Goal: Task Accomplishment & Management: Manage account settings

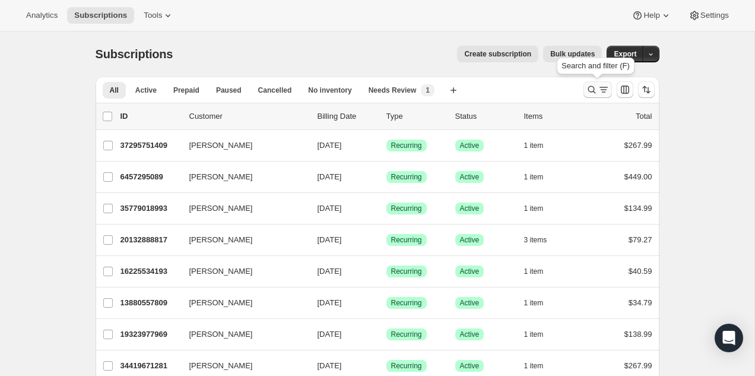
click at [600, 91] on icon "Search and filter results" at bounding box center [603, 90] width 12 height 12
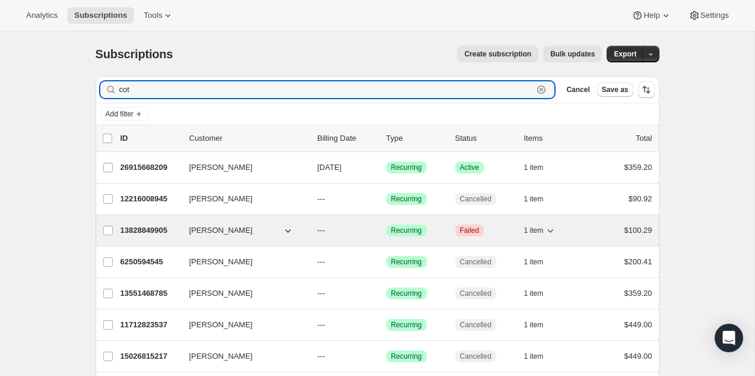
type input "cot"
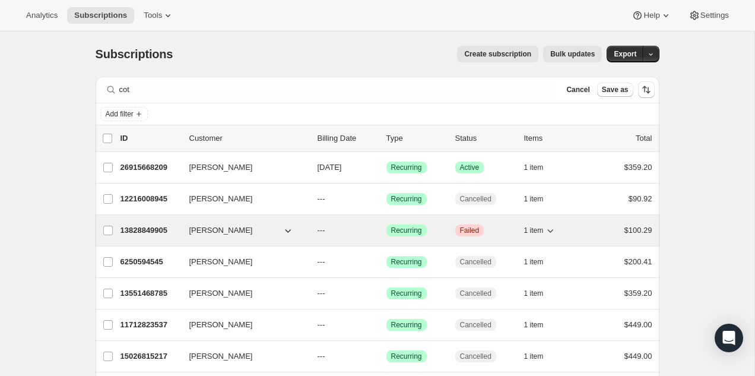
click at [547, 234] on icon "button" at bounding box center [550, 230] width 12 height 12
click at [546, 231] on icon "button" at bounding box center [550, 230] width 12 height 12
click at [155, 228] on p "13828849905" at bounding box center [149, 230] width 59 height 12
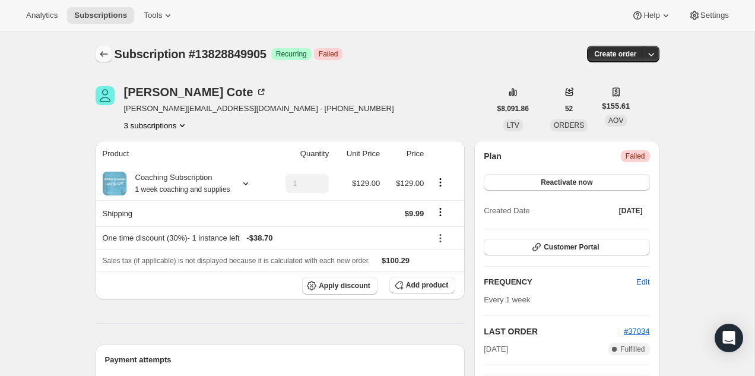
click at [103, 54] on icon "Subscriptions" at bounding box center [104, 54] width 12 height 12
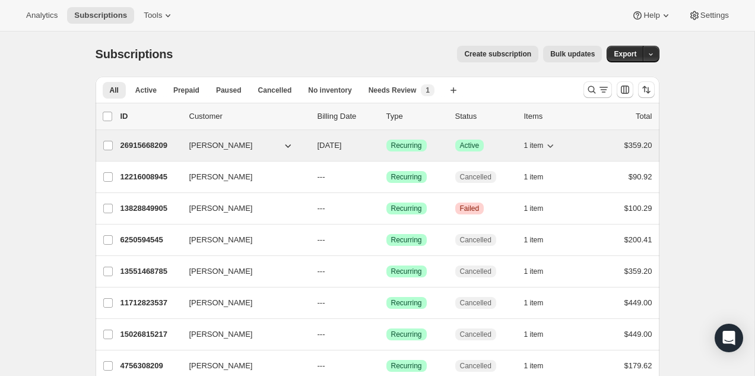
click at [156, 143] on p "26915668209" at bounding box center [149, 145] width 59 height 12
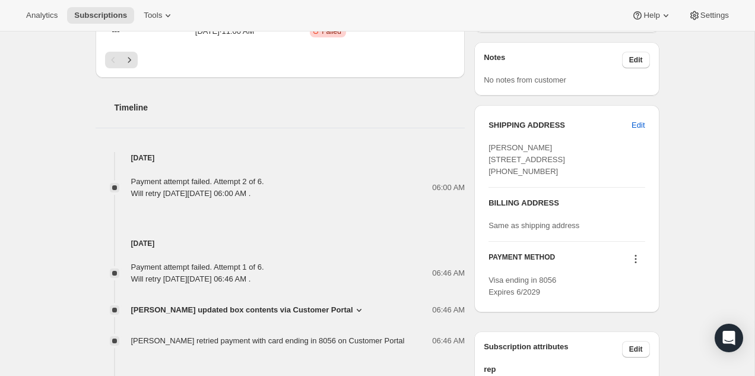
scroll to position [541, 0]
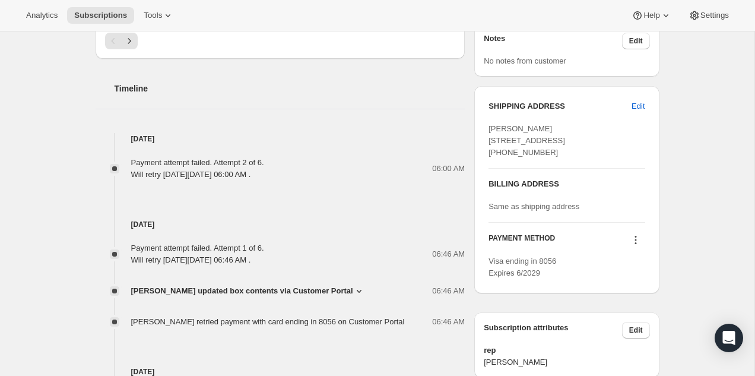
click at [676, 272] on div "Subscription #26915668209. This page is ready Subscription #26915668209 Success…" at bounding box center [377, 89] width 754 height 1196
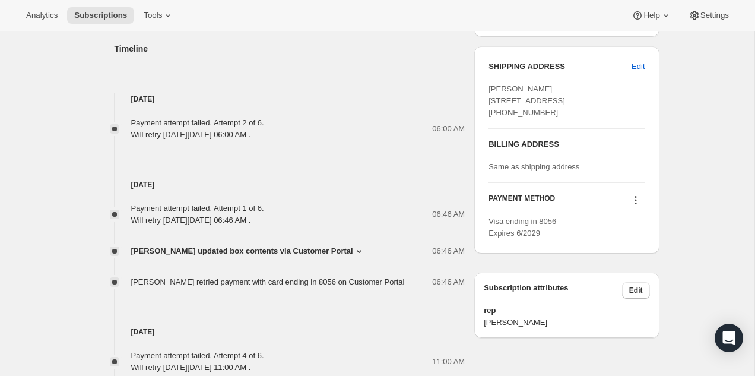
scroll to position [581, 0]
click at [650, 228] on div "SHIPPING ADDRESS Edit [PERSON_NAME] [STREET_ADDRESS] [PHONE_NUMBER] BILLING ADD…" at bounding box center [566, 148] width 185 height 207
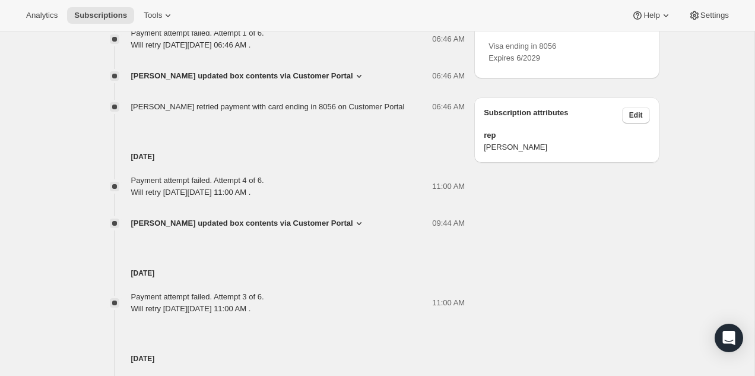
scroll to position [762, 0]
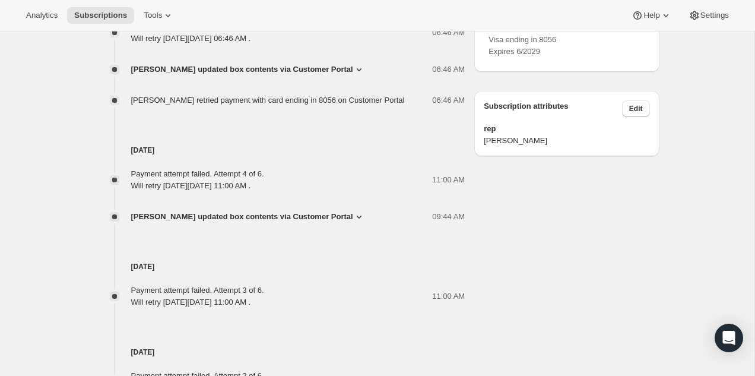
click at [635, 20] on icon at bounding box center [635, 19] width 2 height 2
click at [635, 68] on span "Send link to update card" at bounding box center [632, 66] width 83 height 9
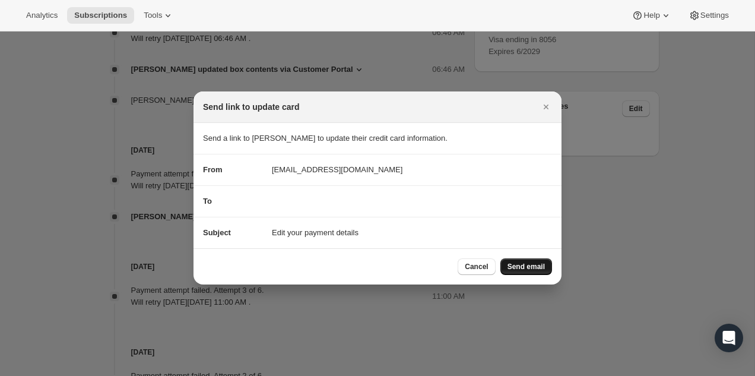
click at [524, 268] on span "Send email" at bounding box center [525, 266] width 37 height 9
